Goal: Find contact information: Find contact information

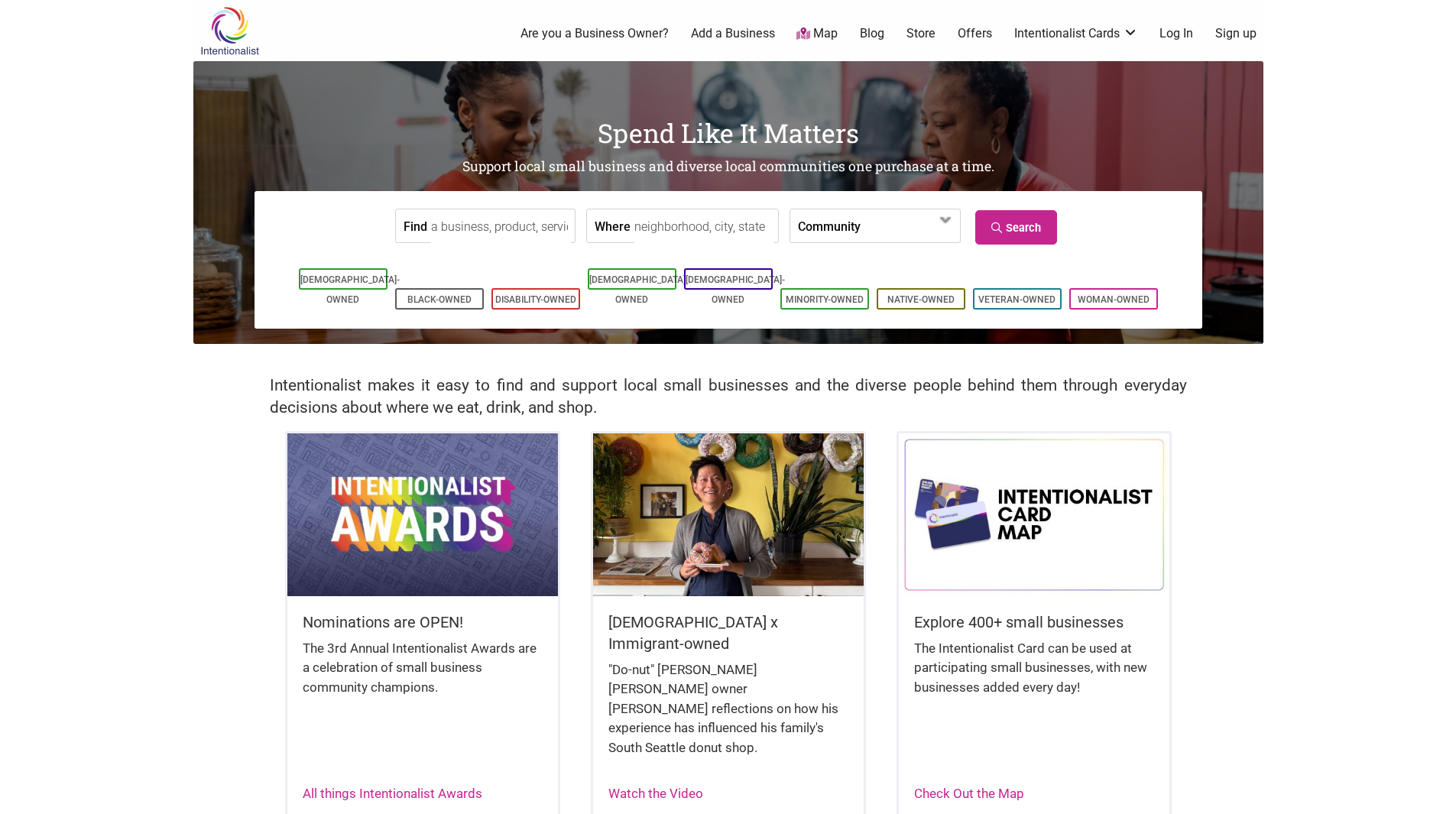
click at [925, 30] on link "Store" at bounding box center [921, 34] width 29 height 17
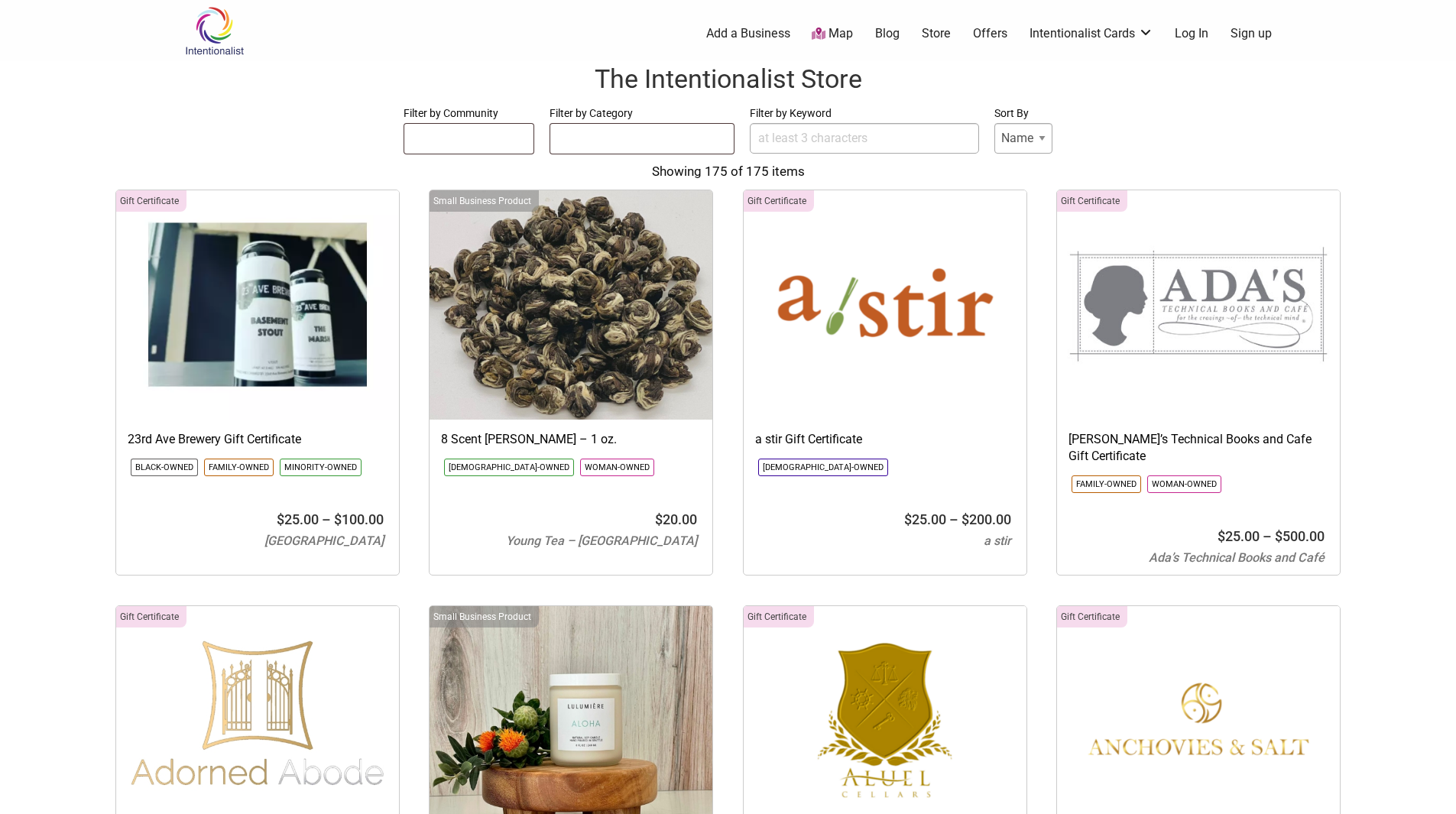
select select
click at [1034, 104] on label "Sort By" at bounding box center [1023, 114] width 58 height 19
click at [1034, 123] on select "Name Price" at bounding box center [1023, 138] width 58 height 30
select select
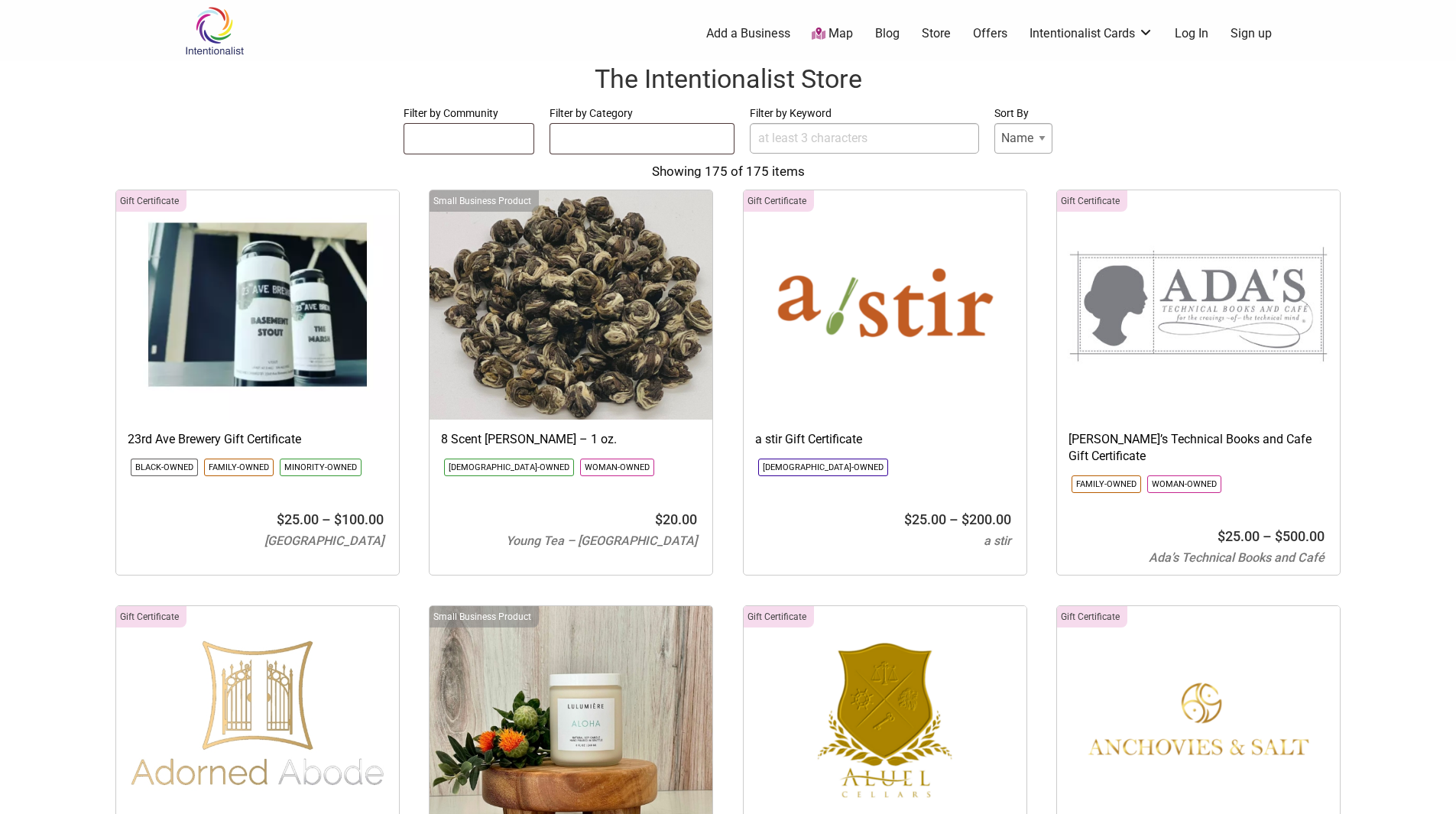
select select
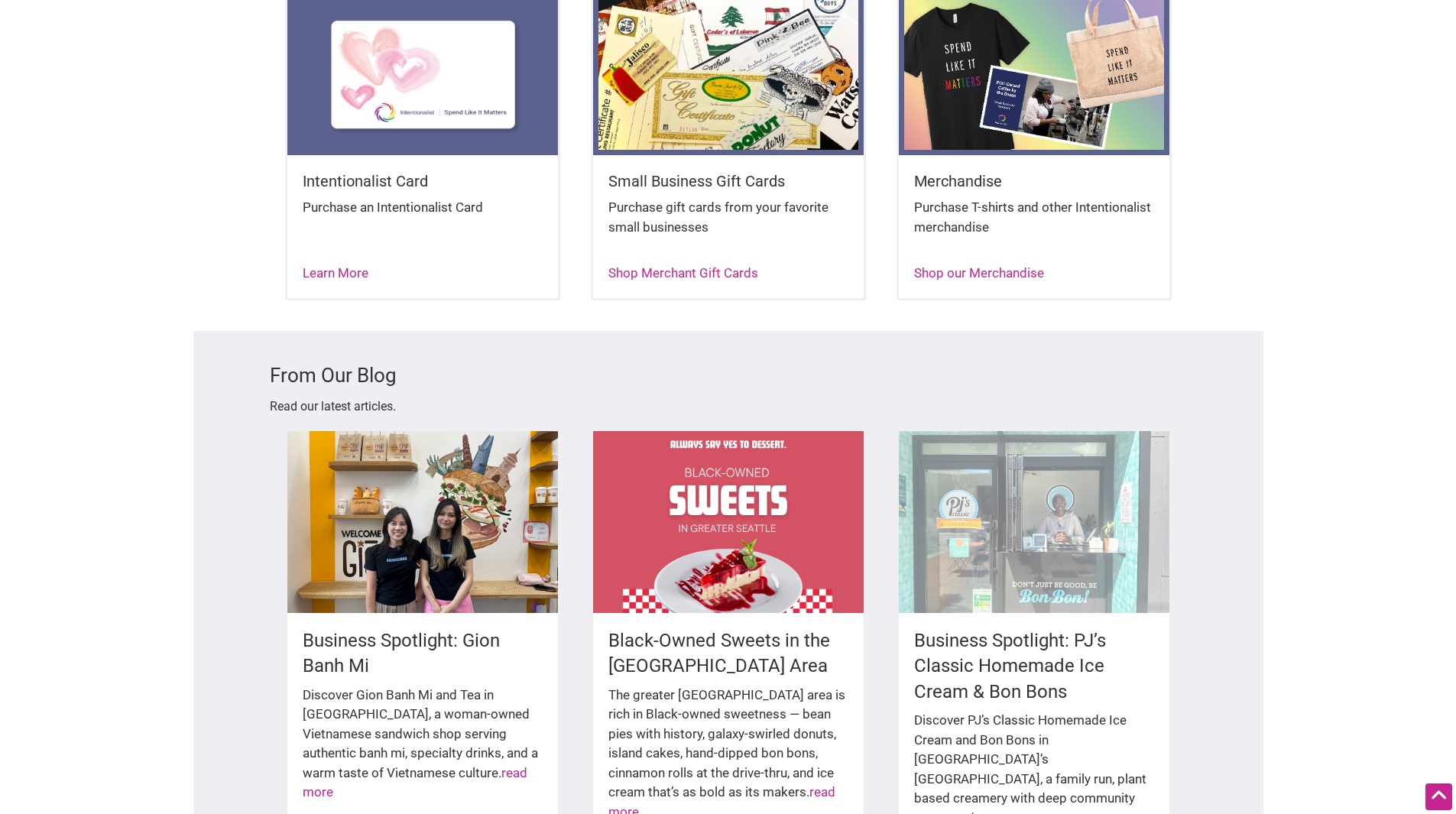
scroll to position [2352, 0]
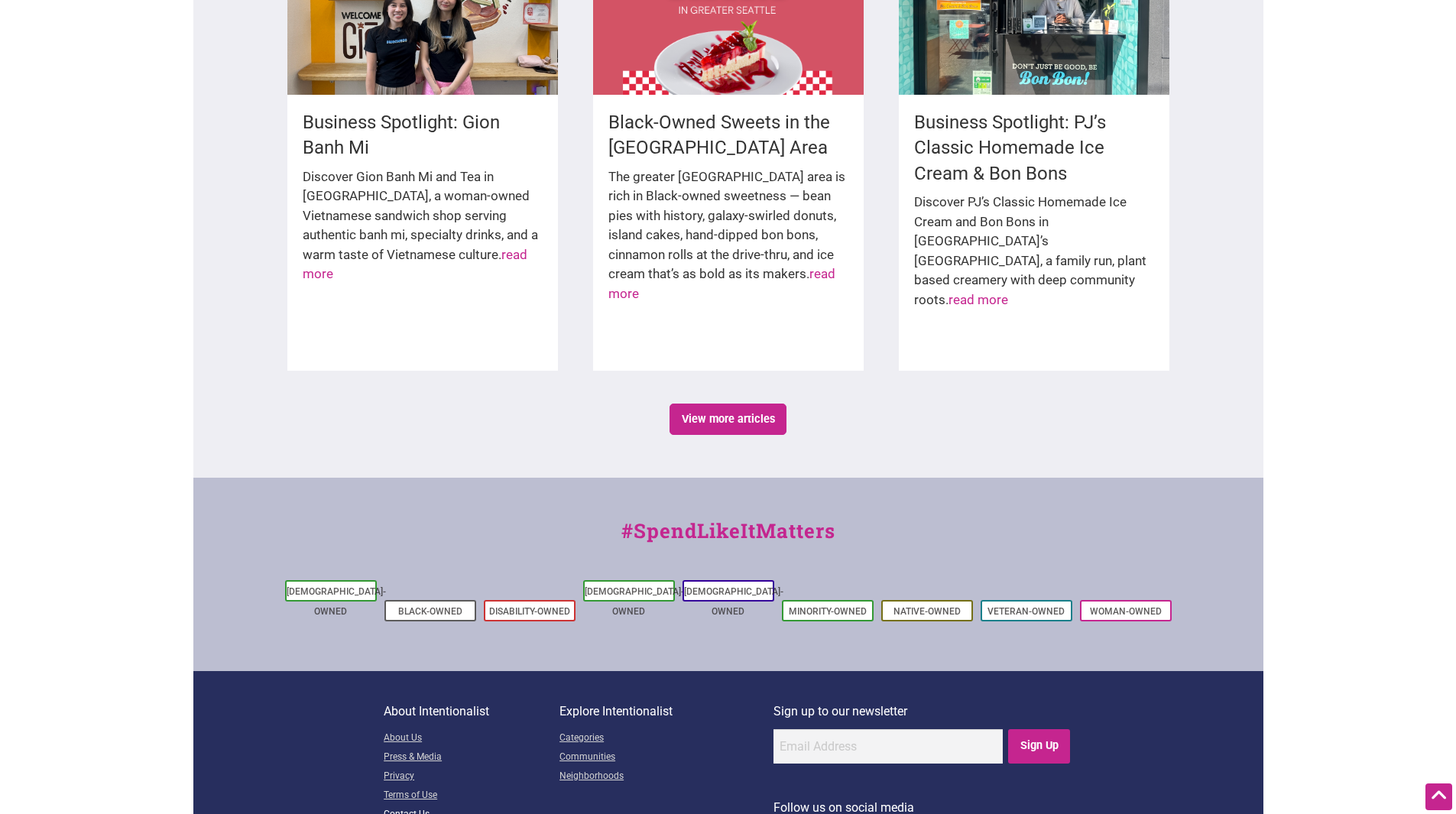
click at [404, 806] on link "Contact Us" at bounding box center [472, 815] width 176 height 19
